Goal: Task Accomplishment & Management: Manage account settings

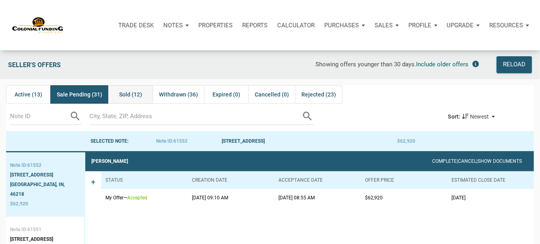
click at [130, 95] on span "Sold (12)" at bounding box center [130, 95] width 23 height 10
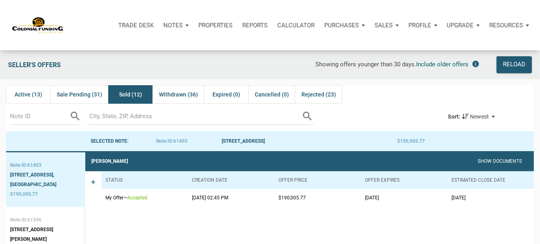
click at [485, 198] on td "08/29/2025" at bounding box center [491, 198] width 87 height 18
drag, startPoint x: 487, startPoint y: 198, endPoint x: 192, endPoint y: 198, distance: 295.8
click at [193, 199] on tr "My Offer — accepted 08/21/2025 02:45 PM $190,005.77 09/15/2025 08/29/2025" at bounding box center [317, 198] width 433 height 18
click at [183, 199] on td "My Offer — accepted" at bounding box center [144, 198] width 87 height 18
drag, startPoint x: 184, startPoint y: 198, endPoint x: 372, endPoint y: 206, distance: 188.5
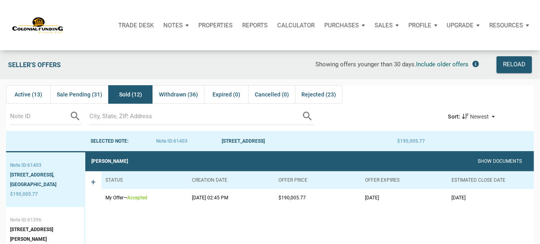
click at [246, 195] on tr "My Offer — accepted 08/21/2025 02:45 PM $190,005.77 09/15/2025 08/29/2025" at bounding box center [317, 198] width 433 height 18
drag, startPoint x: 485, startPoint y: 198, endPoint x: 451, endPoint y: 196, distance: 33.9
click at [451, 196] on td "08/29/2025" at bounding box center [491, 198] width 87 height 18
drag, startPoint x: 186, startPoint y: 199, endPoint x: 228, endPoint y: 198, distance: 41.5
click at [228, 198] on tr "My Offer — accepted 08/21/2025 02:45 PM $190,005.77 09/15/2025 08/29/2025" at bounding box center [317, 198] width 433 height 18
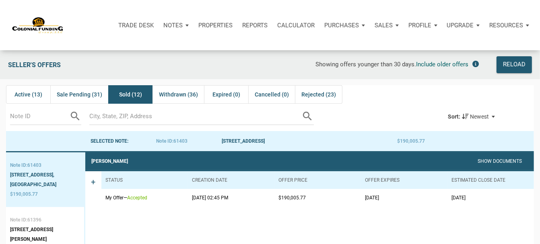
drag, startPoint x: 450, startPoint y: 196, endPoint x: 480, endPoint y: 196, distance: 29.8
click at [480, 196] on td "08/29/2025" at bounding box center [491, 198] width 87 height 18
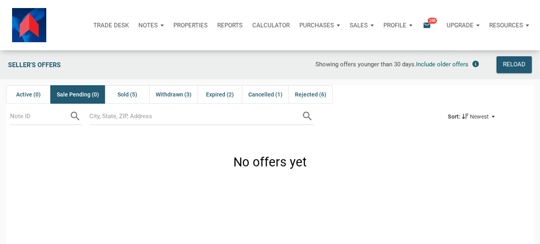
click at [161, 26] on div "Notes" at bounding box center [151, 25] width 35 height 24
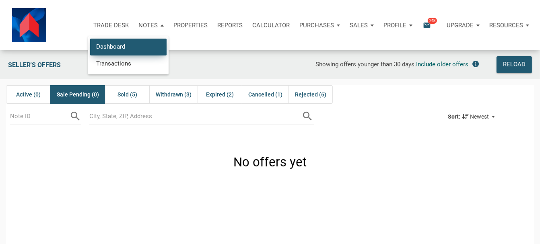
click at [117, 47] on link "Dashboard" at bounding box center [128, 47] width 76 height 17
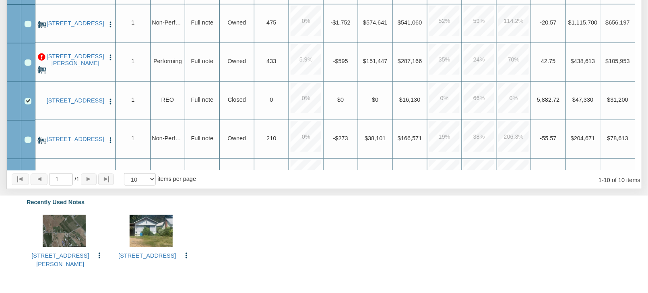
scroll to position [173, 0]
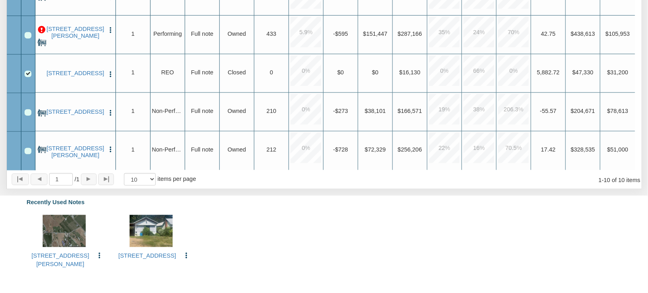
click at [109, 27] on img "button" at bounding box center [110, 30] width 7 height 7
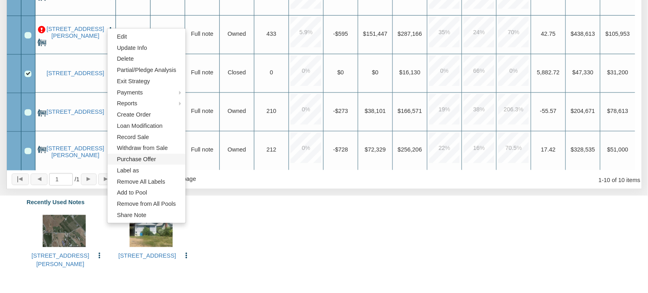
click at [139, 160] on link "Purchase Offer" at bounding box center [146, 159] width 78 height 11
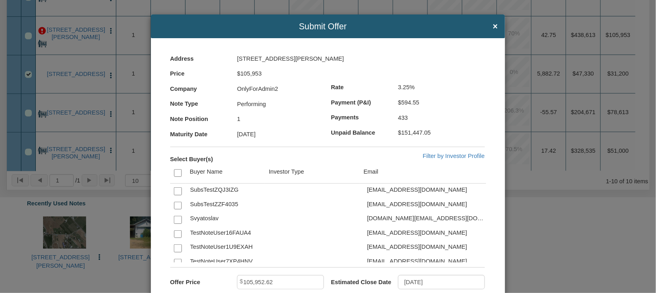
scroll to position [1280, 0]
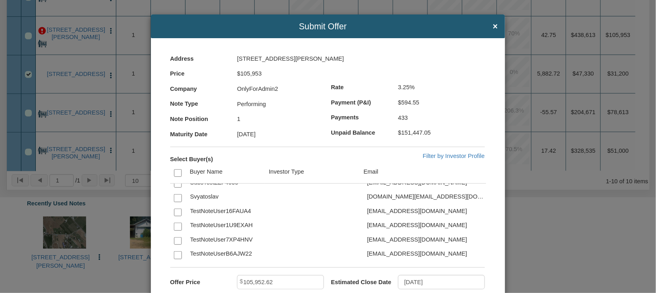
click at [177, 202] on input "checkbox" at bounding box center [178, 198] width 8 height 8
checkbox input "true"
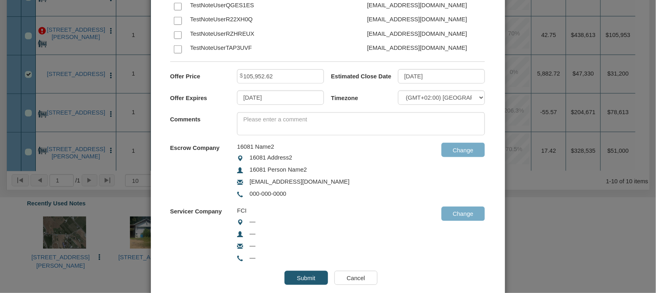
scroll to position [229, 0]
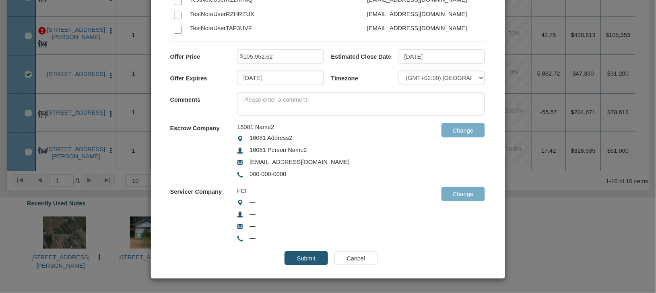
click at [298, 258] on input "Submit" at bounding box center [306, 259] width 43 height 14
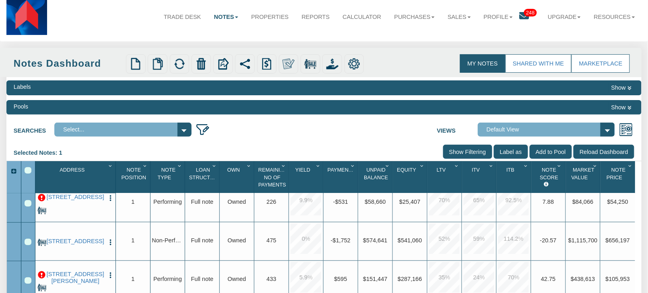
scroll to position [0, 0]
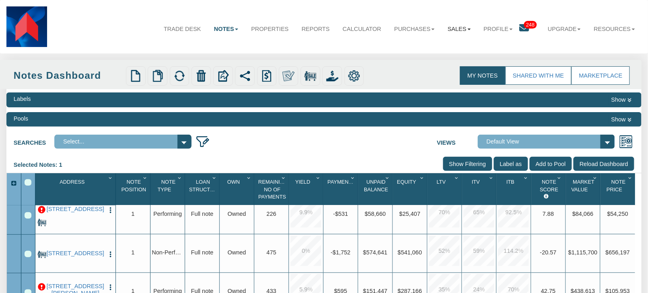
click at [459, 29] on link "Sales" at bounding box center [459, 29] width 36 height 21
click at [419, 46] on link "Offers" at bounding box center [439, 47] width 75 height 11
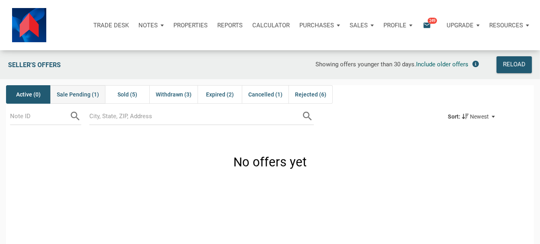
click at [83, 93] on span "Sale Pending (1)" at bounding box center [78, 95] width 42 height 10
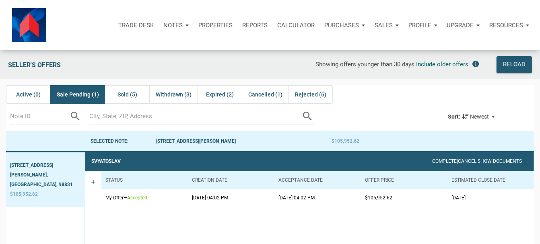
scroll to position [54, 0]
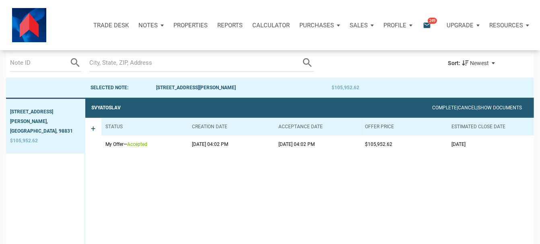
click at [482, 129] on th "Estimated Close Date" at bounding box center [491, 127] width 87 height 18
click at [329, 107] on div "Svyatoslav Complete | Cancel | Show Documents" at bounding box center [309, 108] width 449 height 18
click at [26, 122] on div "333 BANKS AVE, MANSON, WA, 98831 $105,952.62" at bounding box center [45, 184] width 79 height 170
click at [47, 121] on div "333 BANKS AVE, MANSON, WA, 98831 $105,952.62" at bounding box center [45, 184] width 79 height 170
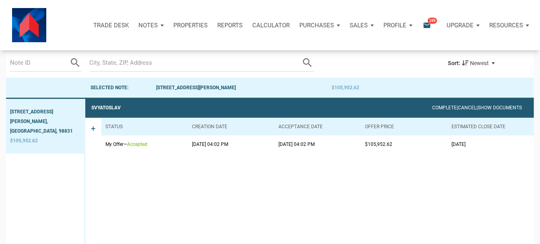
click at [93, 128] on span "+" at bounding box center [93, 135] width 4 height 23
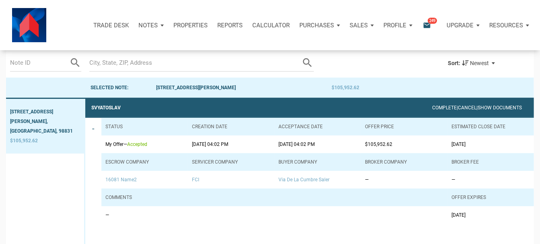
click at [121, 181] on span "16081 Name2" at bounding box center [144, 180] width 78 height 10
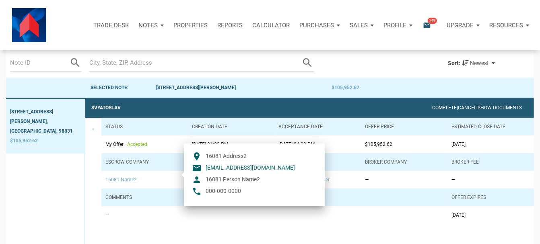
click at [363, 219] on td "—" at bounding box center [274, 215] width 346 height 18
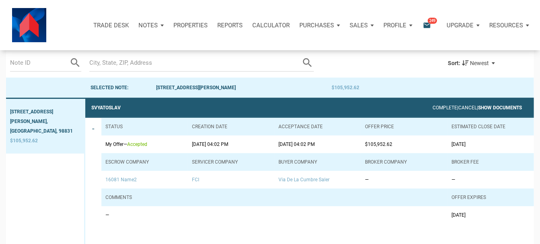
click at [504, 107] on link "Show Documents" at bounding box center [500, 108] width 44 height 6
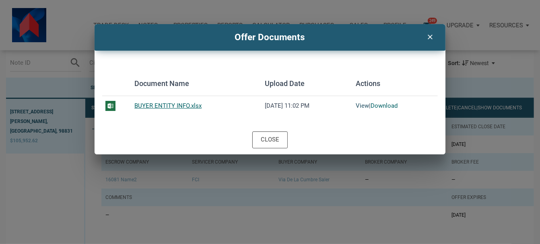
click at [360, 107] on link "View" at bounding box center [362, 105] width 13 height 7
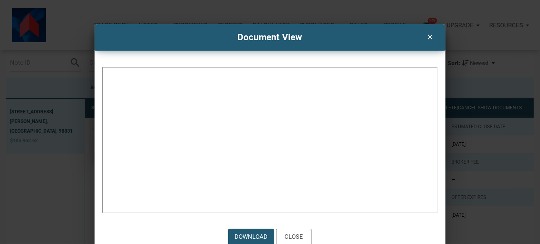
scroll to position [7, 0]
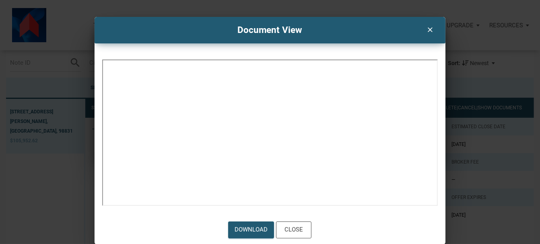
click at [427, 29] on icon "clear" at bounding box center [430, 29] width 10 height 10
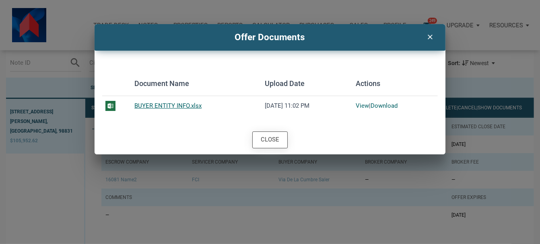
click at [260, 137] on div "Close" at bounding box center [270, 140] width 35 height 16
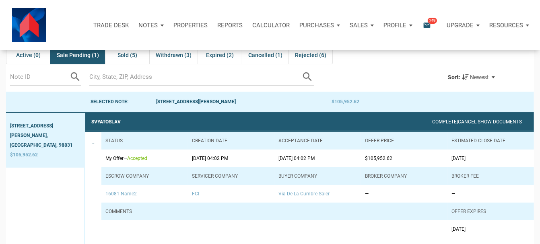
scroll to position [0, 0]
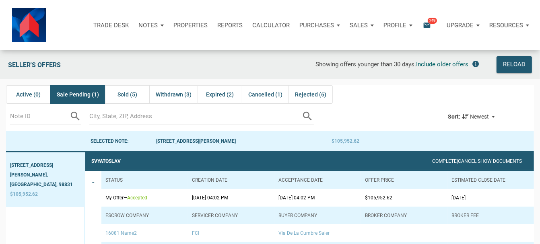
drag, startPoint x: 183, startPoint y: 198, endPoint x: 332, endPoint y: 198, distance: 148.9
click at [332, 198] on tr "My Offer — accepted 09/07/2025 04:02 PM 09/07/2025 04:02 PM $105,952.62 10/22/2…" at bounding box center [317, 198] width 433 height 18
click at [492, 193] on td "10/22/2025" at bounding box center [491, 198] width 87 height 18
drag, startPoint x: 493, startPoint y: 194, endPoint x: 203, endPoint y: 193, distance: 289.8
click at [183, 195] on tr "My Offer — accepted 09/07/2025 04:02 PM 09/07/2025 04:02 PM $105,952.62 10/22/2…" at bounding box center [317, 198] width 433 height 18
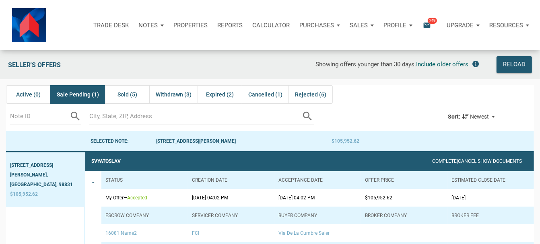
click at [391, 112] on div at bounding box center [375, 117] width 132 height 11
